Goal: Find specific page/section: Find specific page/section

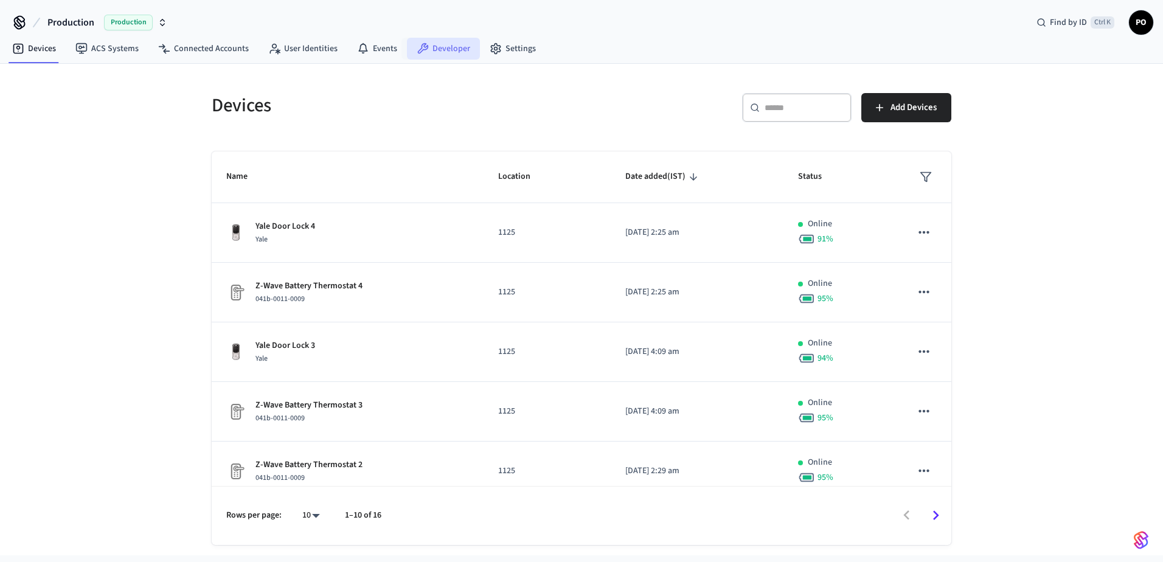
click at [448, 49] on link "Developer" at bounding box center [443, 49] width 73 height 22
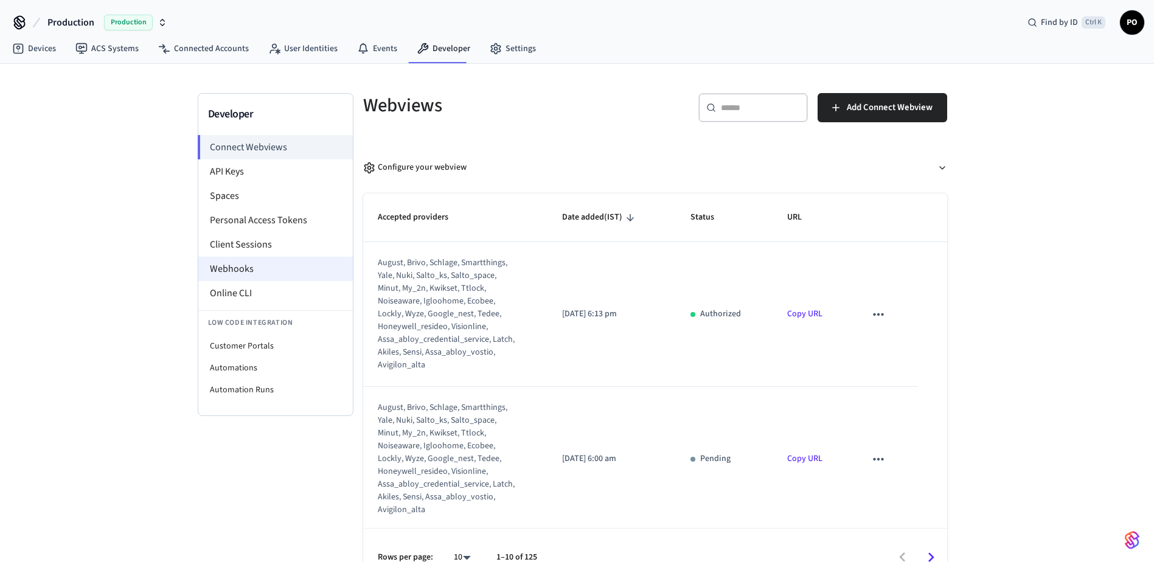
click at [255, 268] on li "Webhooks" at bounding box center [275, 269] width 154 height 24
